Goal: Task Accomplishment & Management: Use online tool/utility

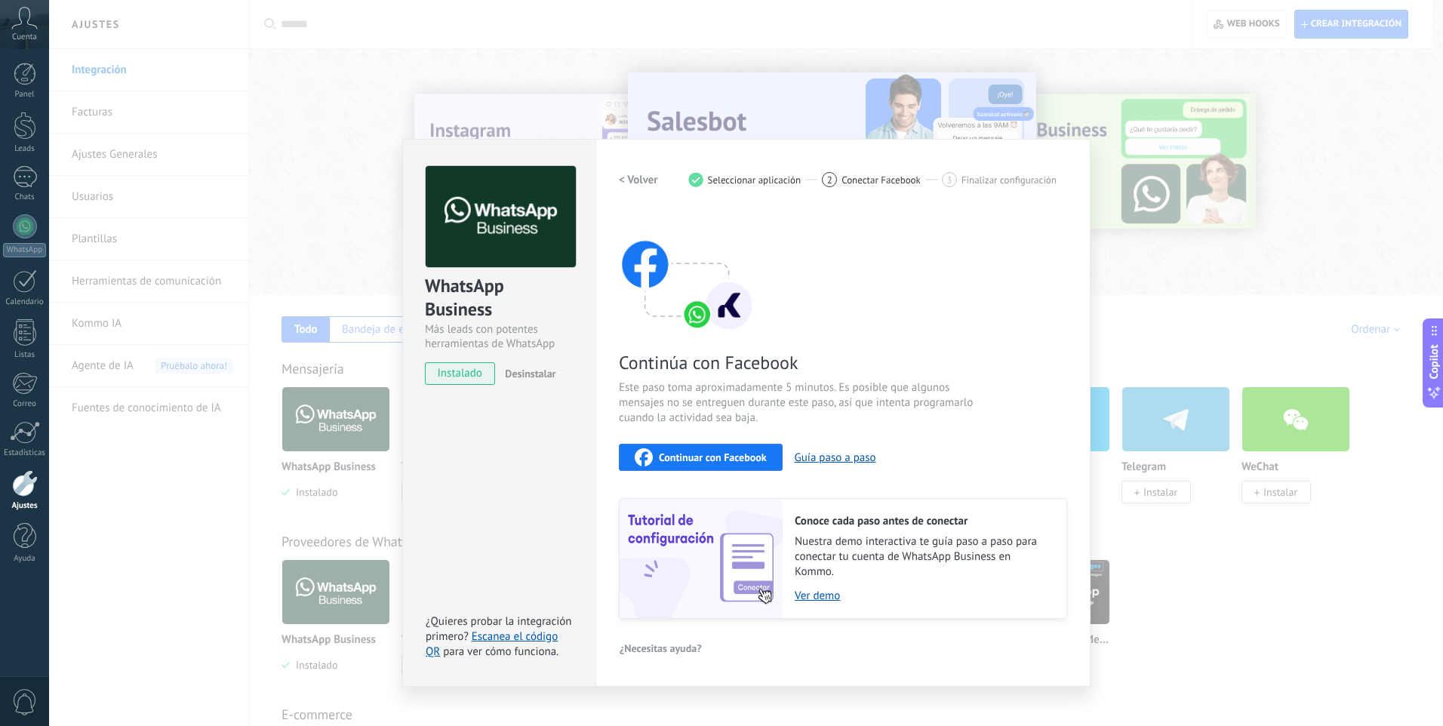
click at [1197, 588] on div "WhatsApp Business Más leads con potentes herramientas de WhatsApp instalado Des…" at bounding box center [746, 363] width 1394 height 726
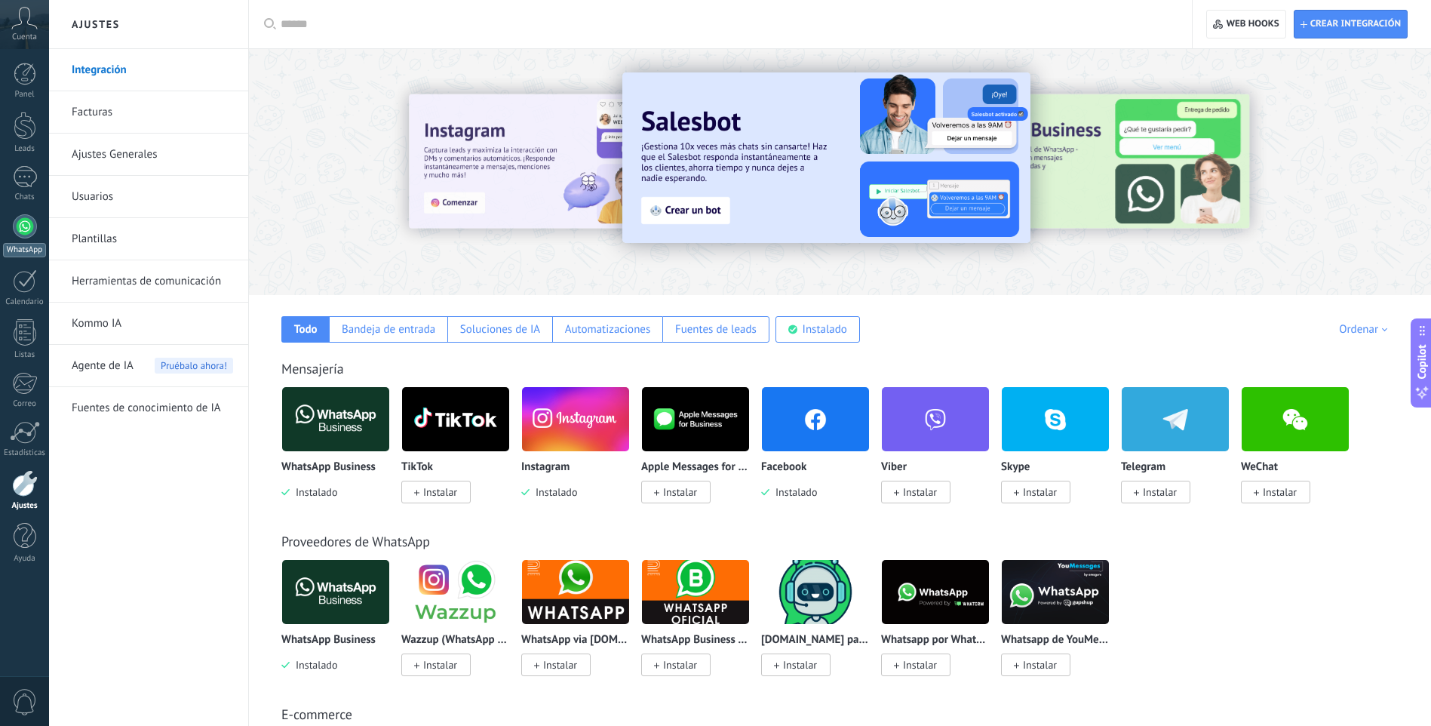
click at [24, 230] on div at bounding box center [25, 226] width 24 height 24
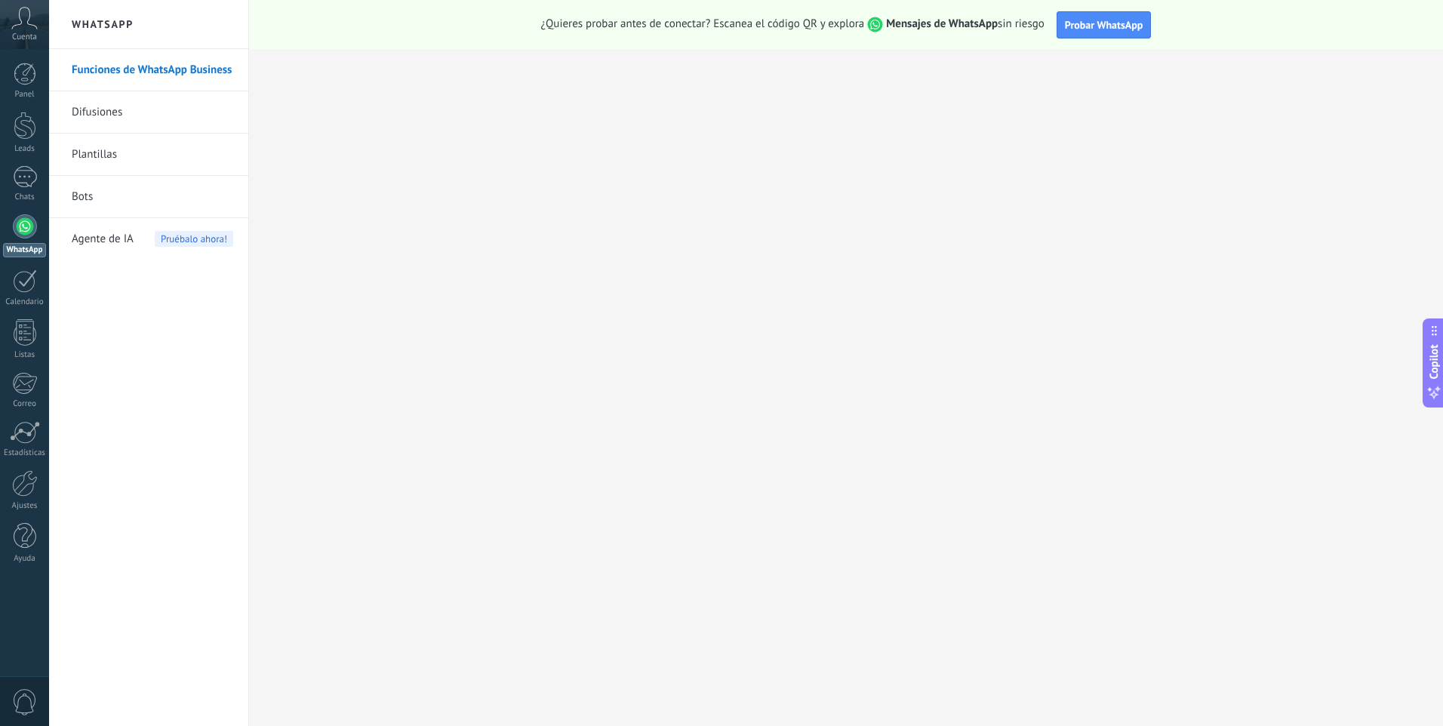
click at [98, 69] on link "Funciones de WhatsApp Business" at bounding box center [152, 70] width 161 height 42
click at [1099, 26] on span "Probar WhatsApp" at bounding box center [1104, 25] width 78 height 14
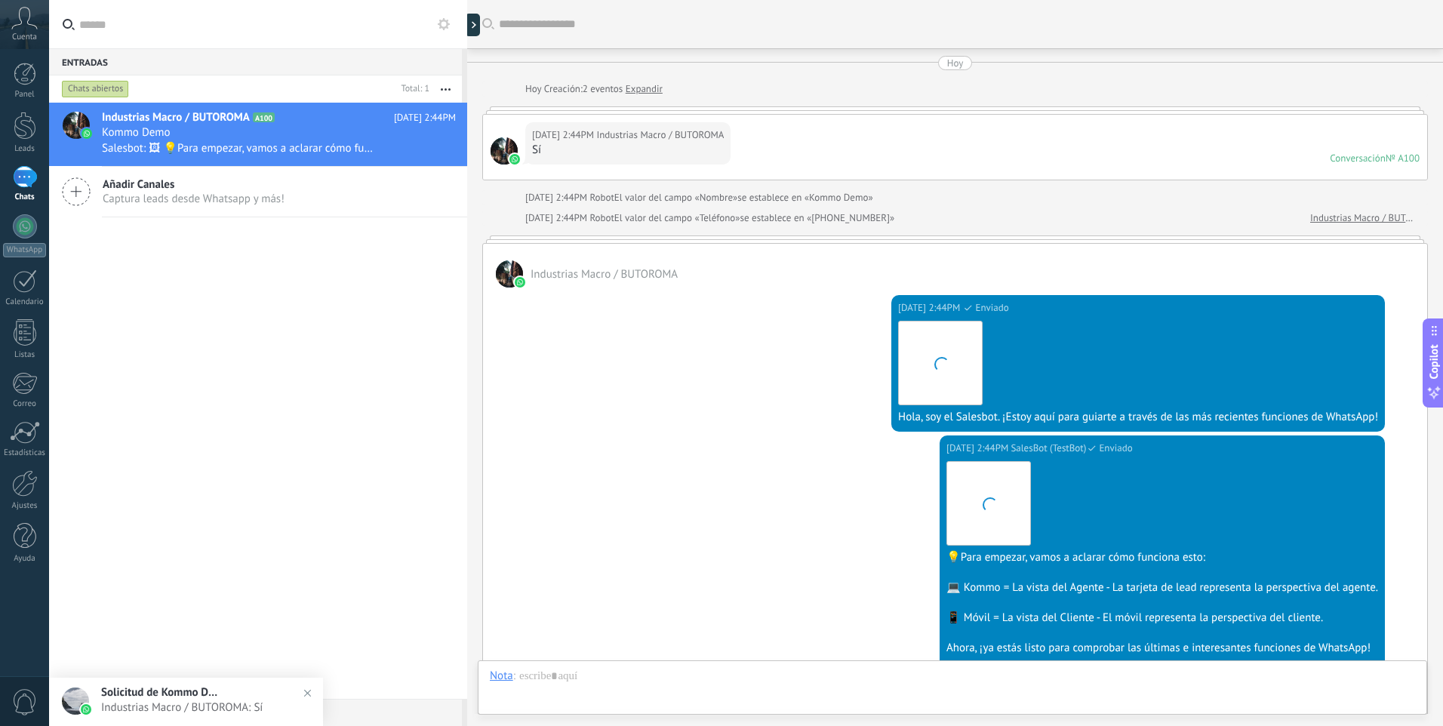
scroll to position [274, 0]
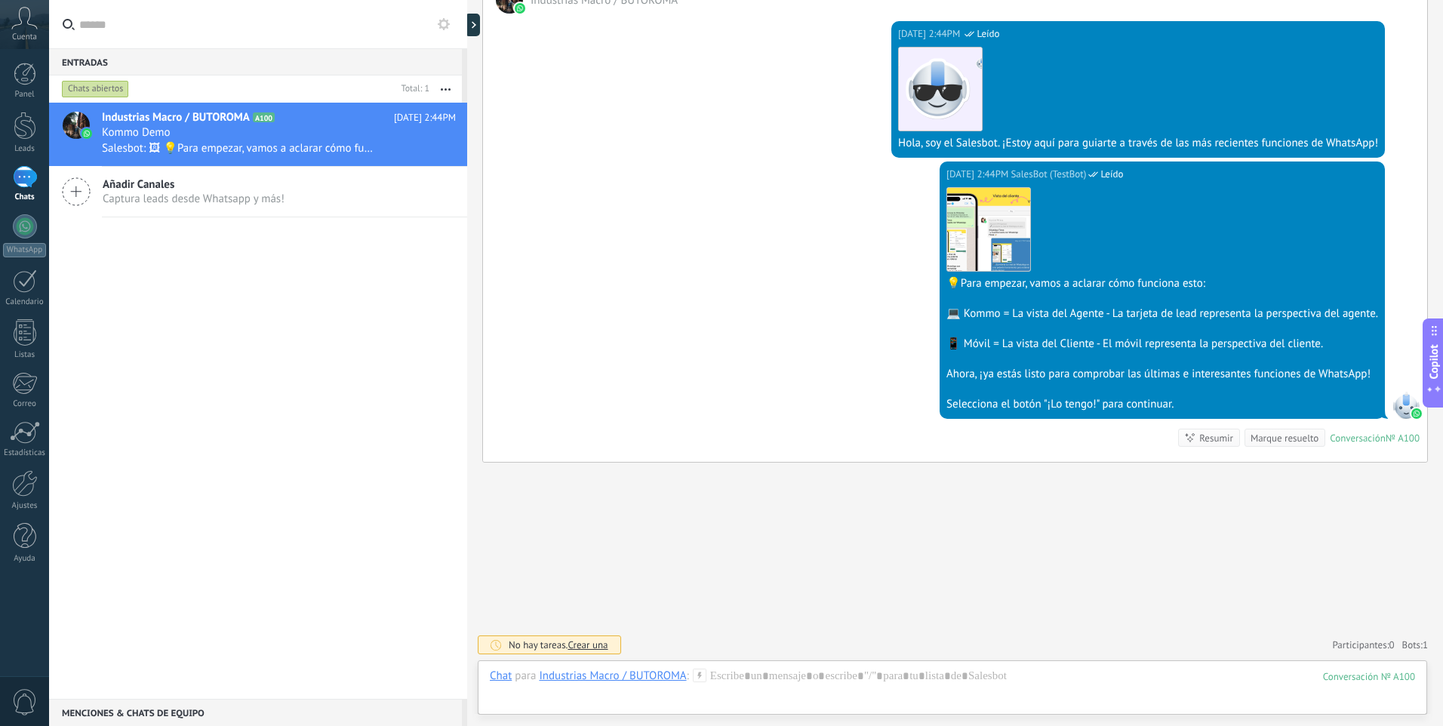
click at [311, 407] on div "Industrias Macro / BUTOROMA A100 [DATE] 2:44PM Kommo Demo Salesbot: 🖼 💡Para emp…" at bounding box center [258, 401] width 418 height 596
click at [26, 174] on div "1" at bounding box center [25, 177] width 24 height 22
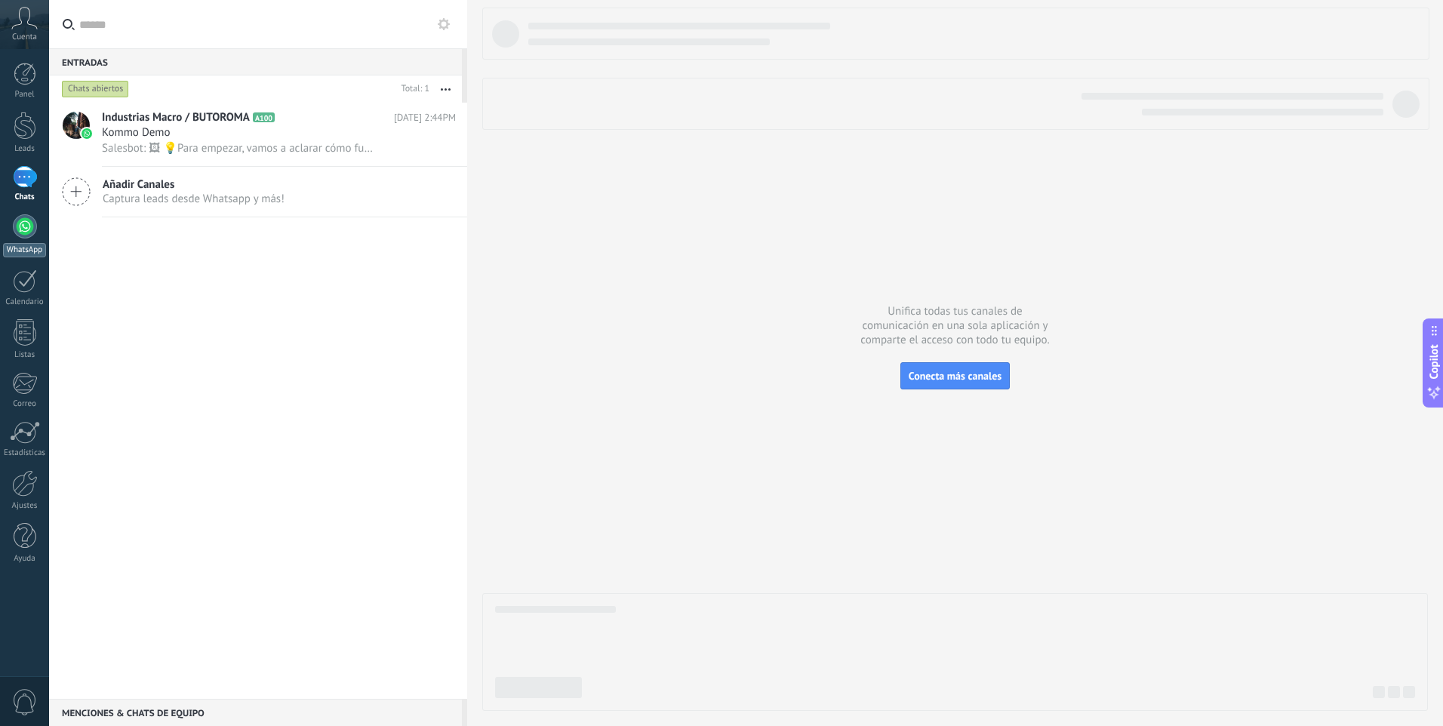
click at [30, 227] on div at bounding box center [25, 226] width 24 height 24
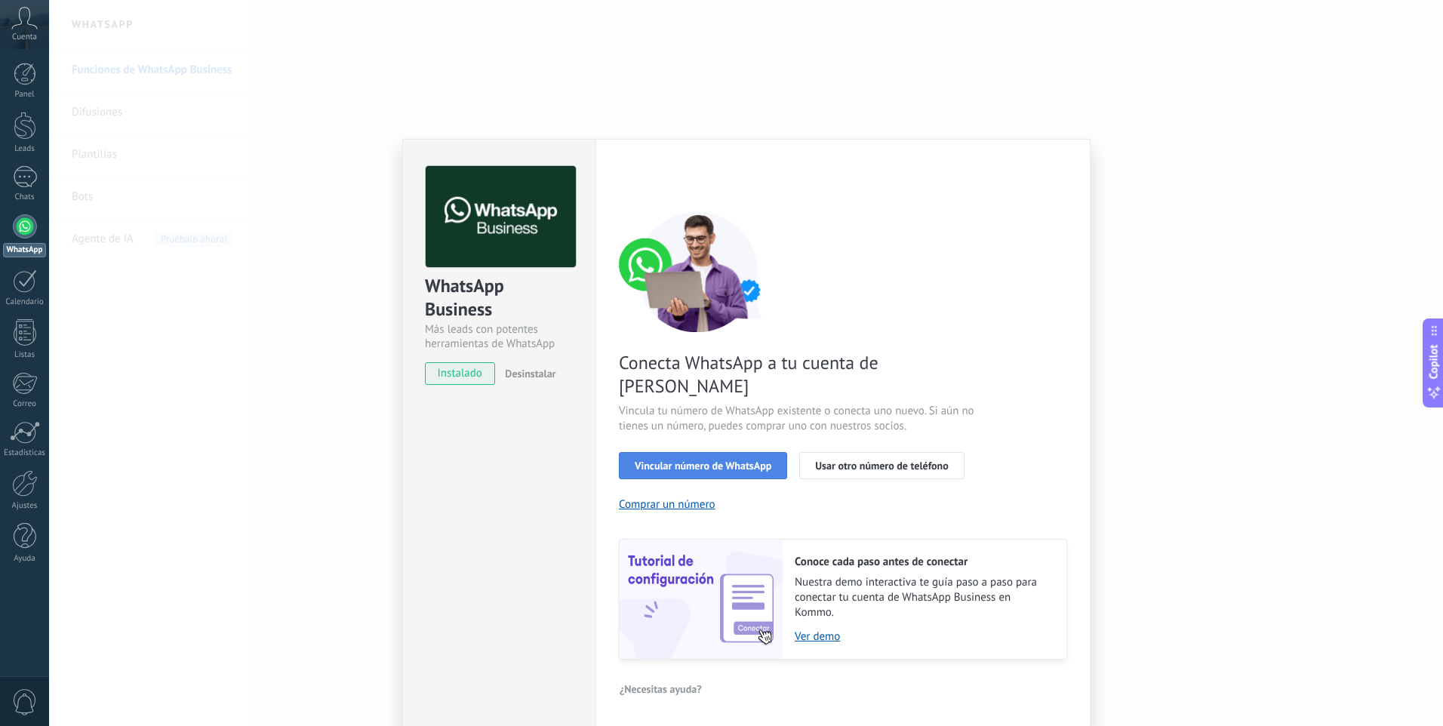
click at [703, 460] on span "Vincular número de WhatsApp" at bounding box center [703, 465] width 137 height 11
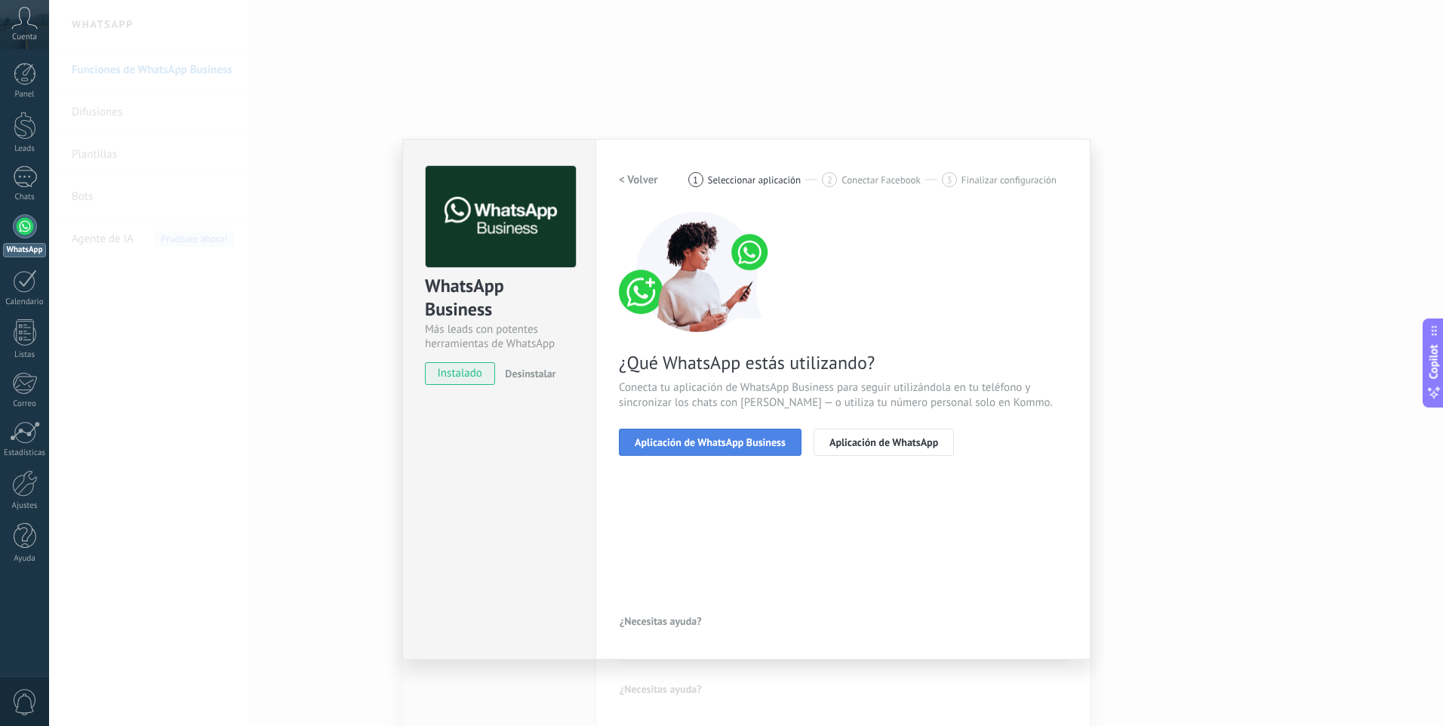
click at [733, 442] on span "Aplicación de WhatsApp Business" at bounding box center [710, 442] width 151 height 11
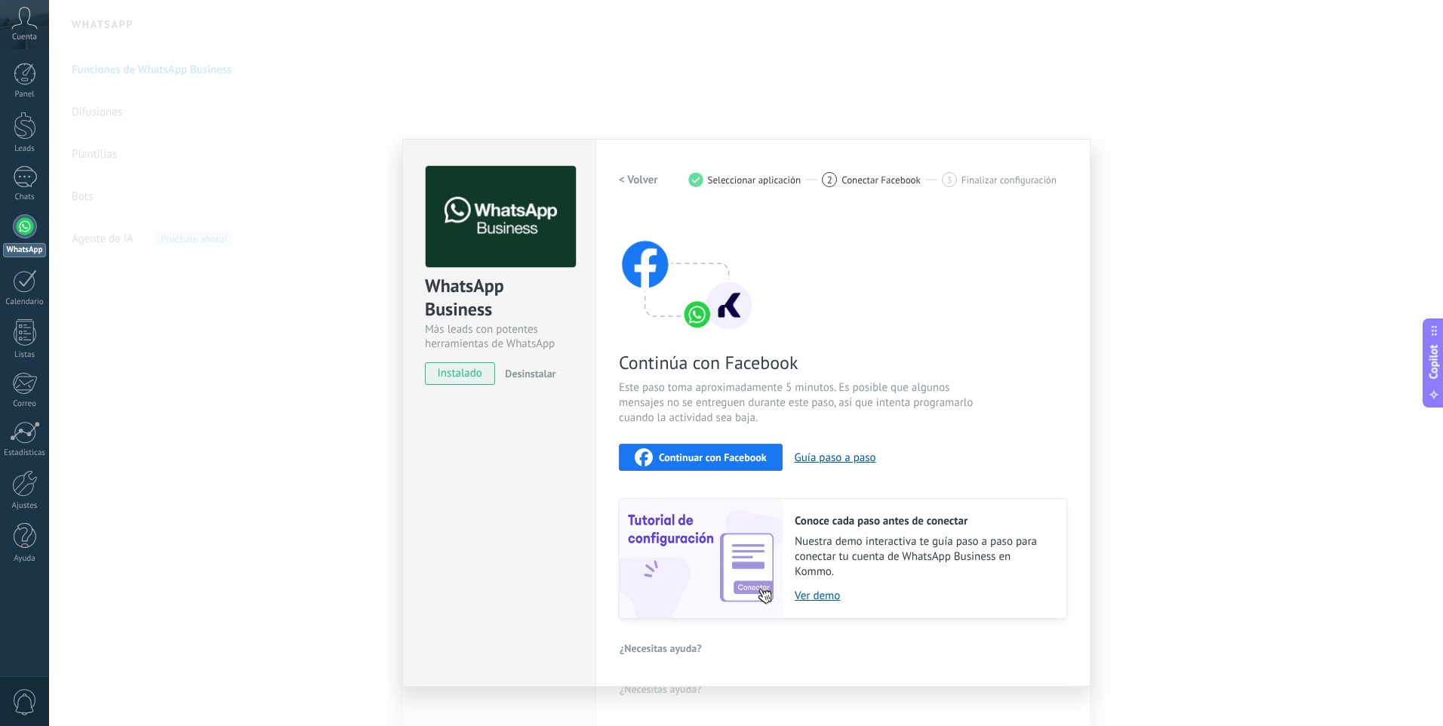
drag, startPoint x: 722, startPoint y: 459, endPoint x: 828, endPoint y: 506, distance: 115.5
click at [828, 506] on div "Continúa con Facebook Este paso toma aproximadamente 5 minutos. Es posible que …" at bounding box center [843, 414] width 448 height 407
click at [851, 460] on button "Guía paso a paso" at bounding box center [834, 457] width 81 height 14
click at [25, 232] on div at bounding box center [25, 226] width 24 height 24
click at [23, 496] on link "Ajustes" at bounding box center [24, 490] width 49 height 41
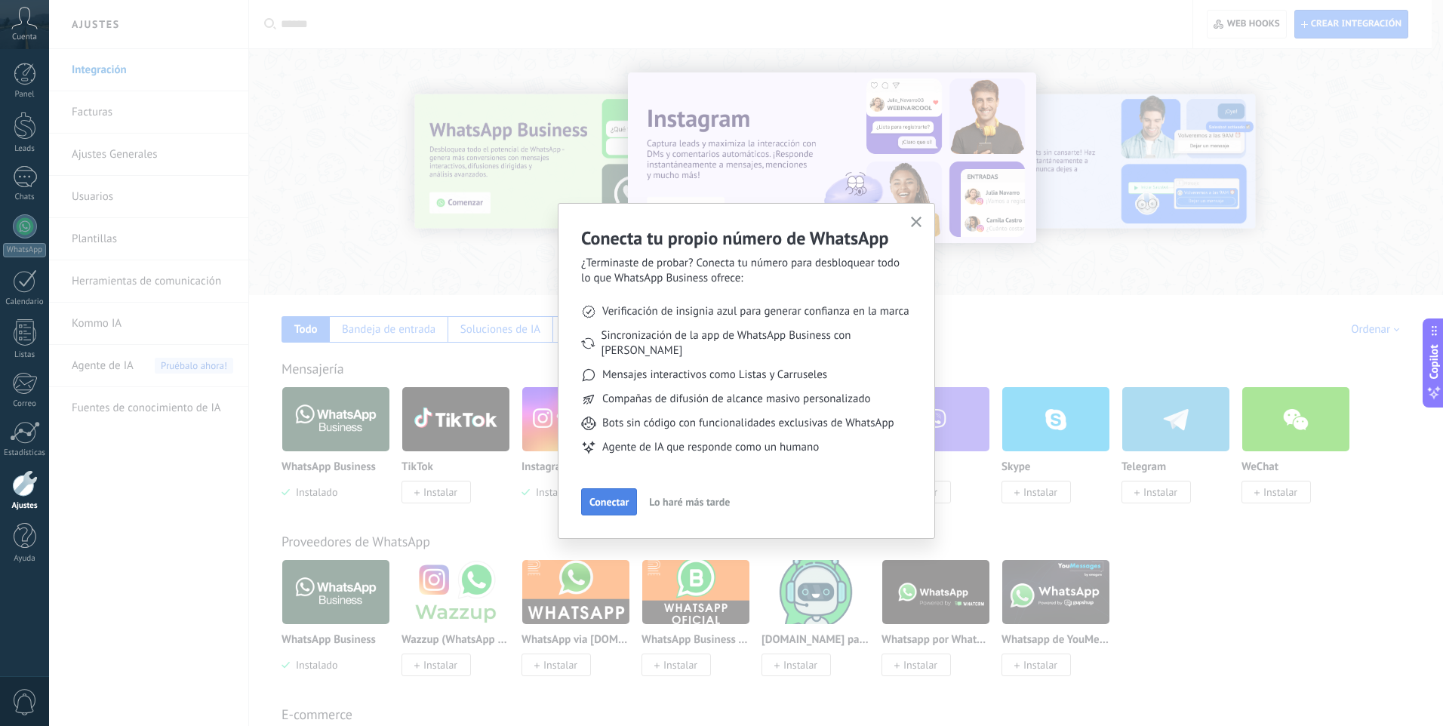
click at [610, 496] on span "Conectar" at bounding box center [608, 501] width 39 height 11
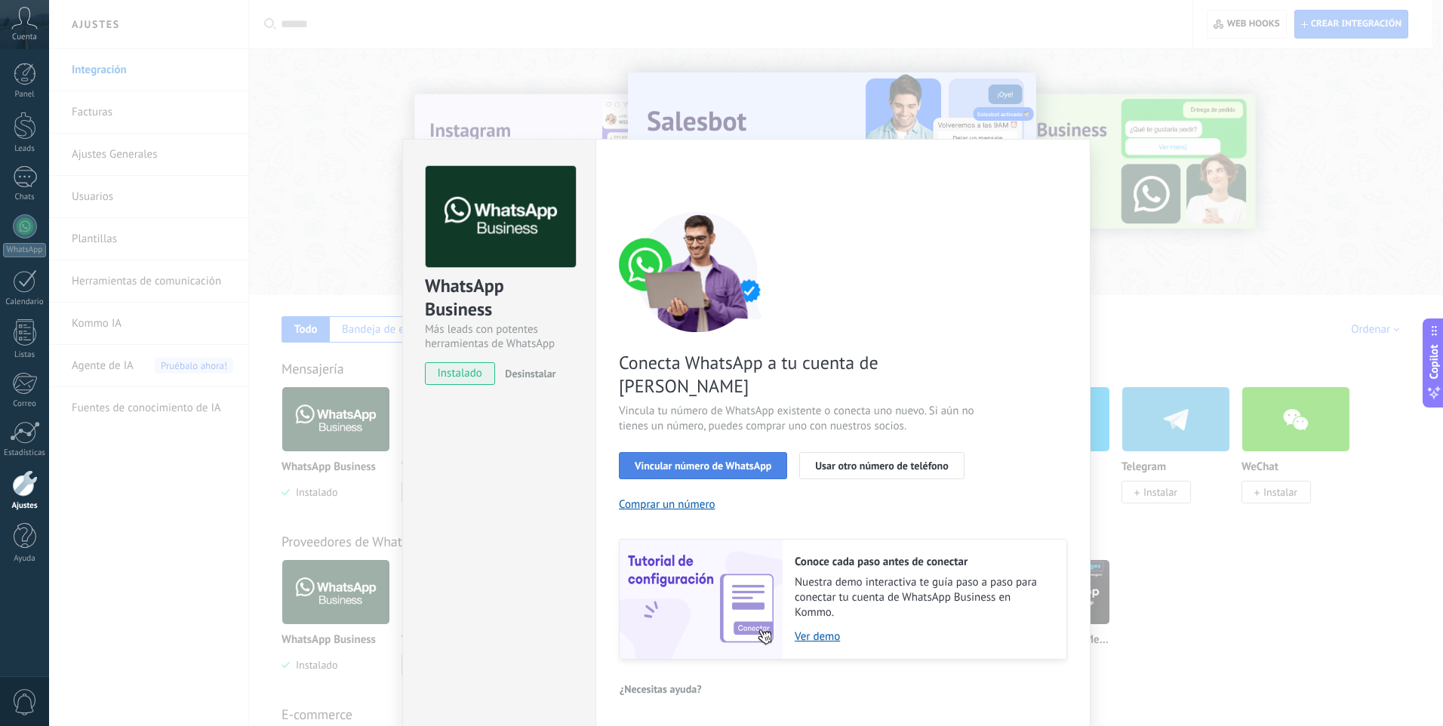
click at [708, 460] on span "Vincular número de WhatsApp" at bounding box center [703, 465] width 137 height 11
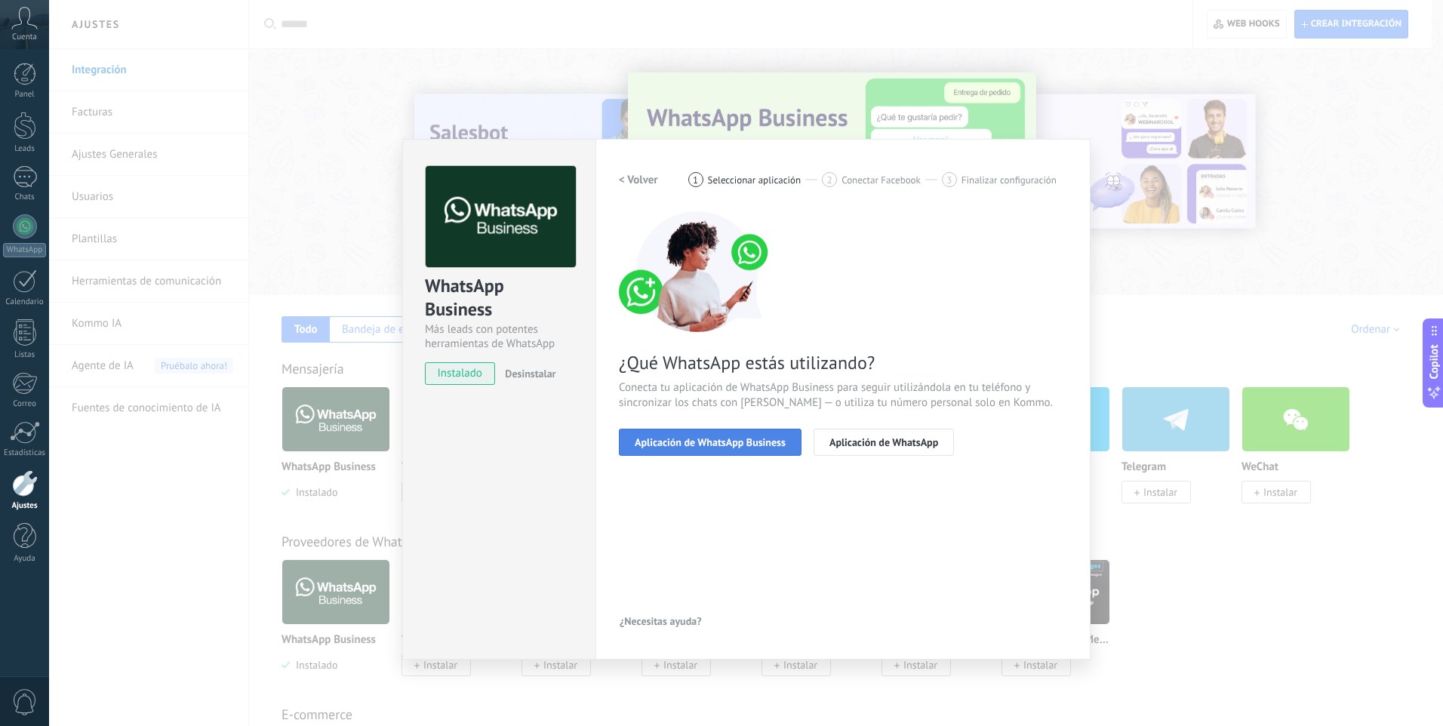
click at [720, 444] on span "Aplicación de WhatsApp Business" at bounding box center [710, 442] width 151 height 11
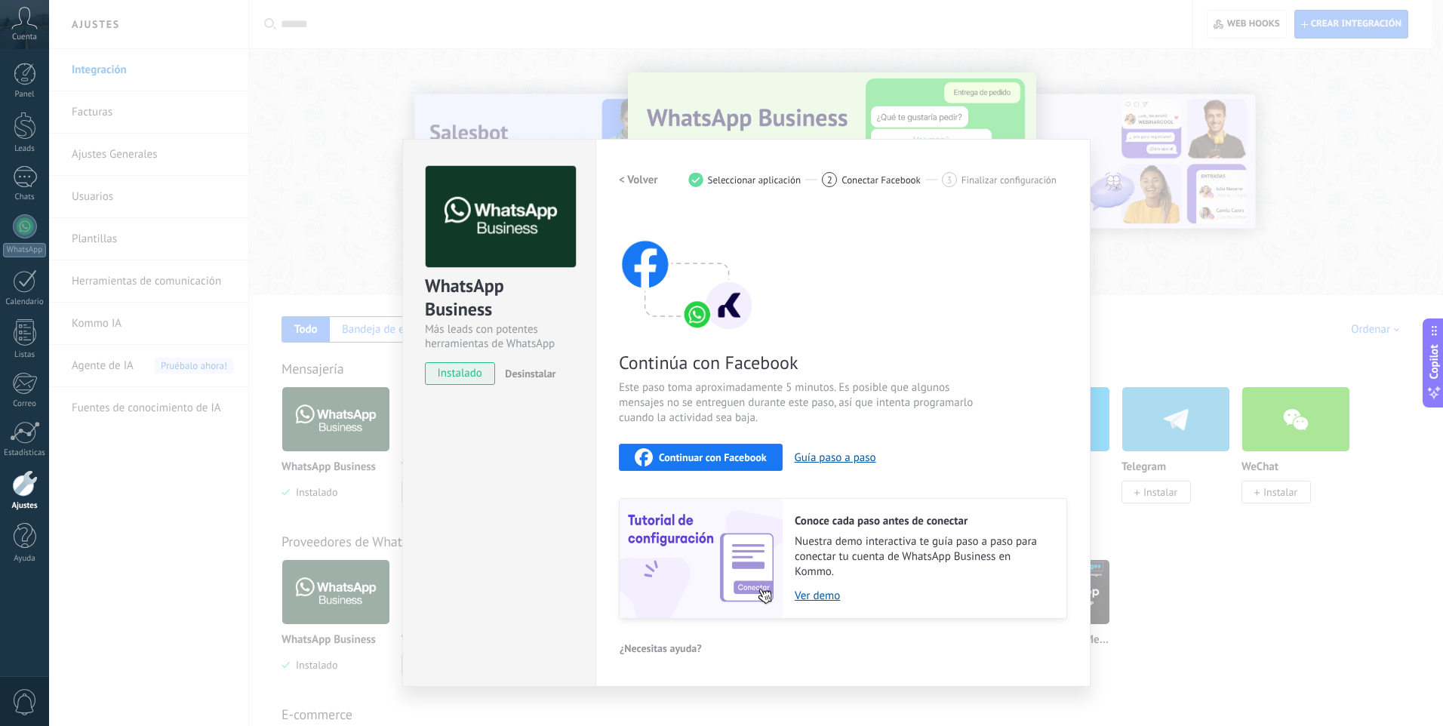
click at [709, 458] on span "Continuar con Facebook" at bounding box center [713, 457] width 108 height 11
click at [1157, 323] on div "WhatsApp Business Más leads con potentes herramientas de WhatsApp instalado Des…" at bounding box center [746, 363] width 1394 height 726
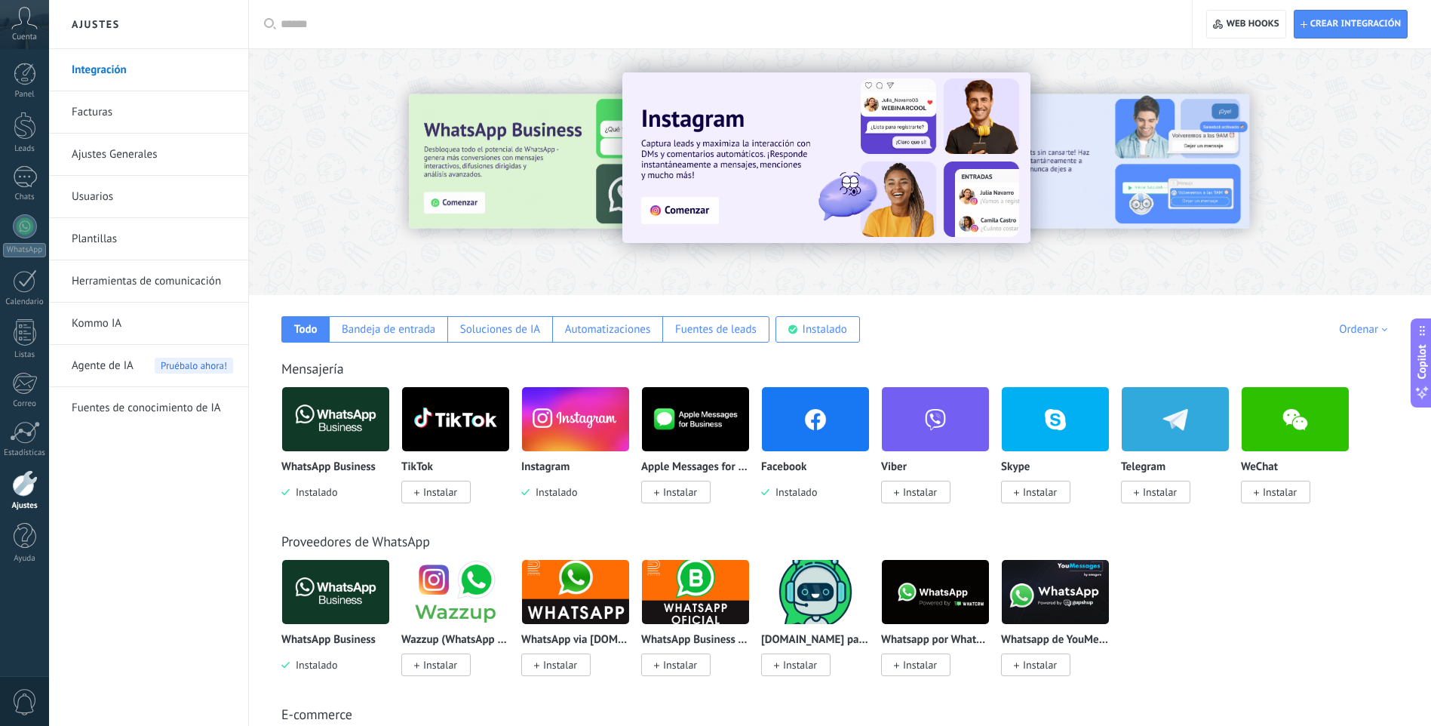
click at [18, 486] on div at bounding box center [25, 483] width 26 height 26
click at [20, 492] on div at bounding box center [25, 483] width 26 height 26
click at [360, 407] on img at bounding box center [335, 419] width 107 height 73
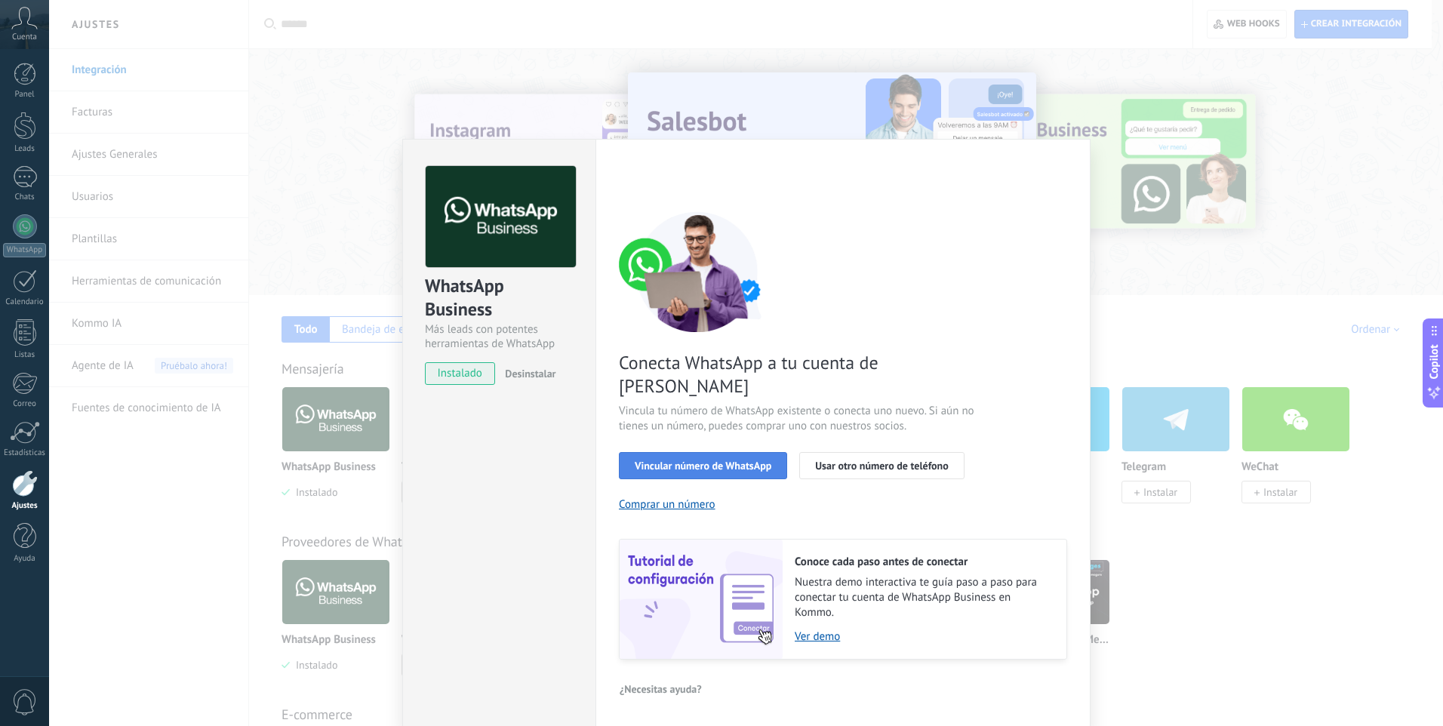
click at [715, 460] on span "Vincular número de WhatsApp" at bounding box center [703, 465] width 137 height 11
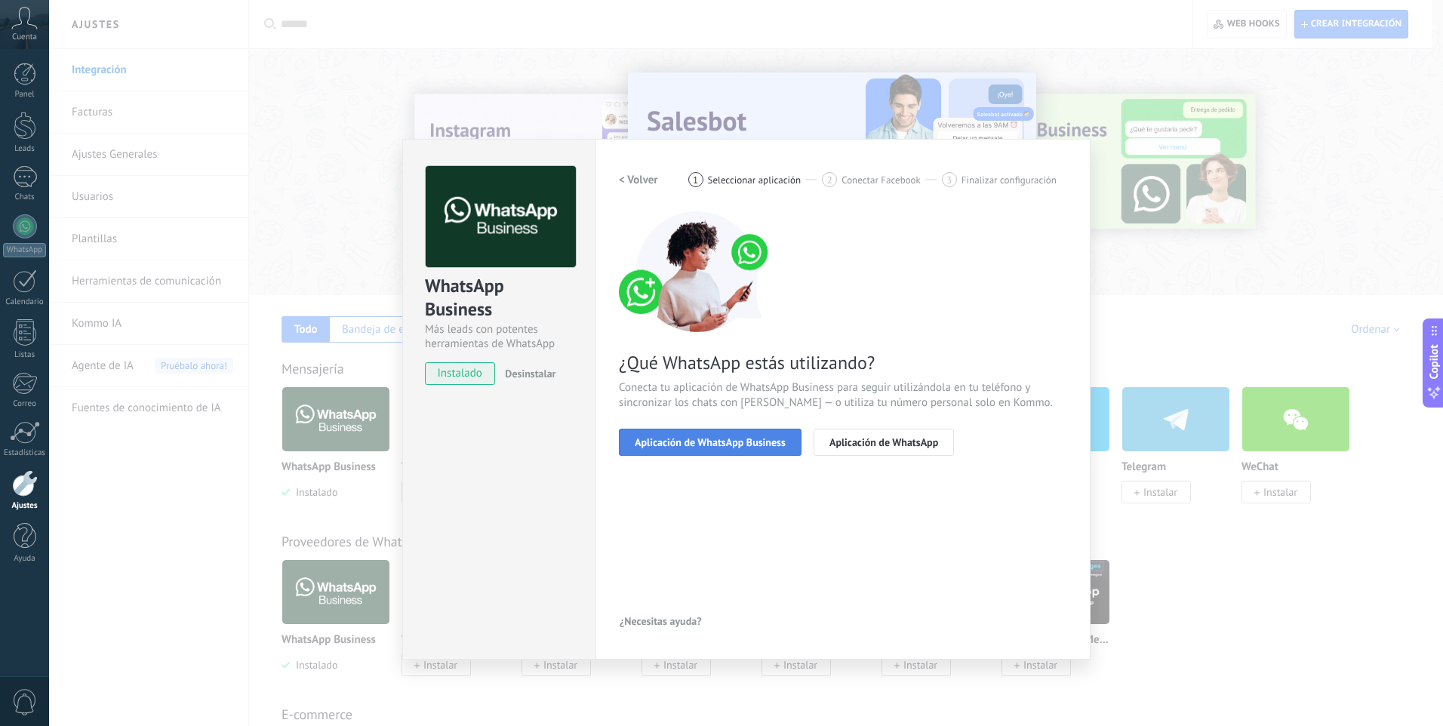
click at [728, 444] on span "Aplicación de WhatsApp Business" at bounding box center [710, 442] width 151 height 11
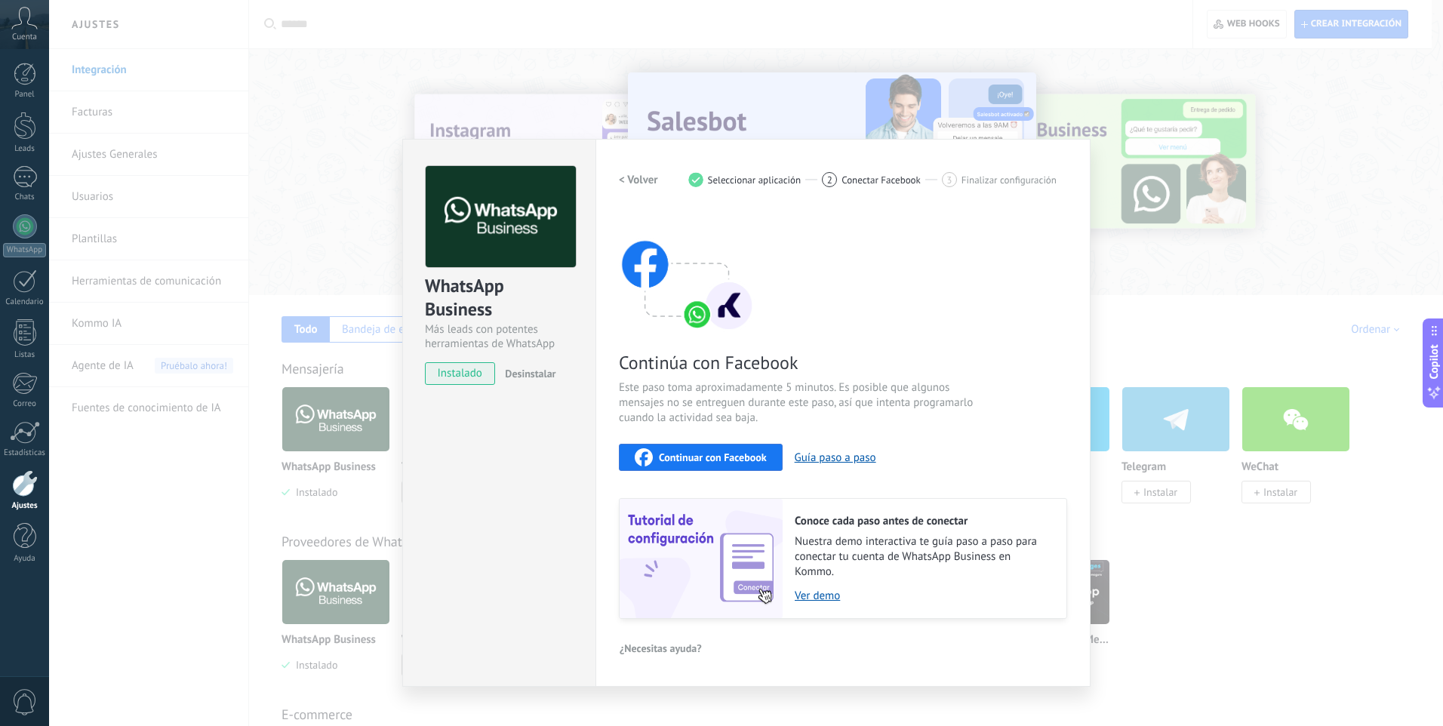
click at [727, 459] on span "Continuar con Facebook" at bounding box center [713, 457] width 108 height 11
